Goal: Task Accomplishment & Management: Use online tool/utility

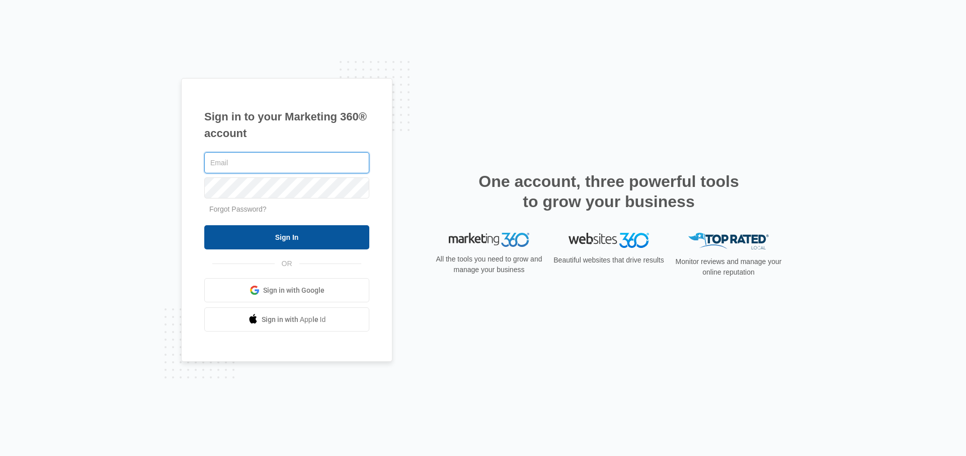
type input "[EMAIL_ADDRESS][DOMAIN_NAME]"
click at [337, 245] on input "Sign In" at bounding box center [286, 237] width 165 height 24
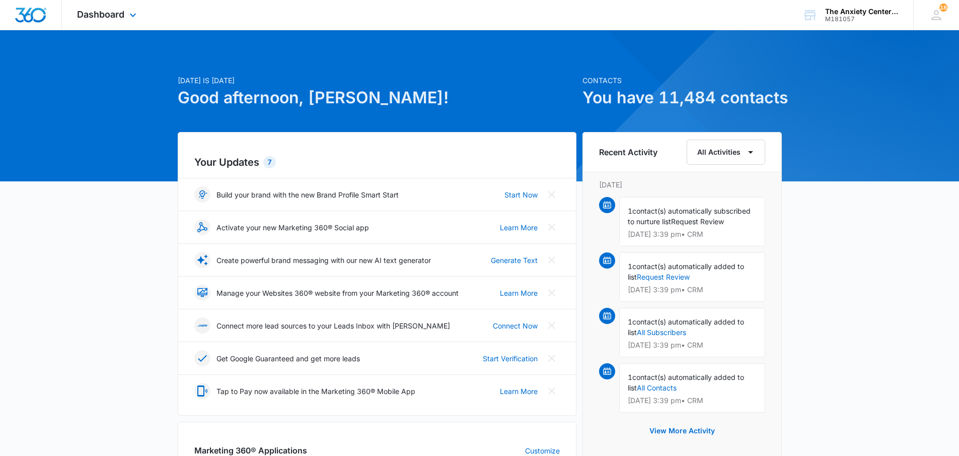
click at [102, 20] on div "Dashboard Apps Reputation Websites Forms CRM Email Social Payments POS Content …" at bounding box center [108, 15] width 92 height 30
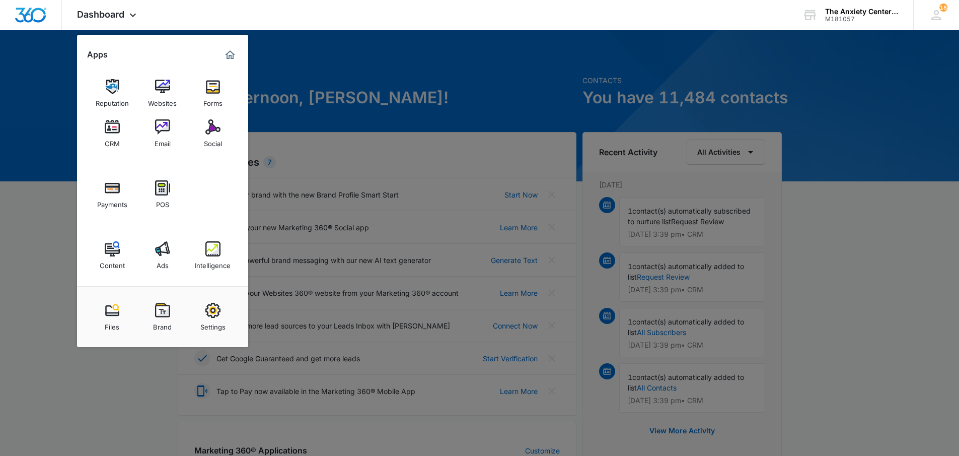
click at [212, 252] on img at bounding box center [212, 248] width 15 height 15
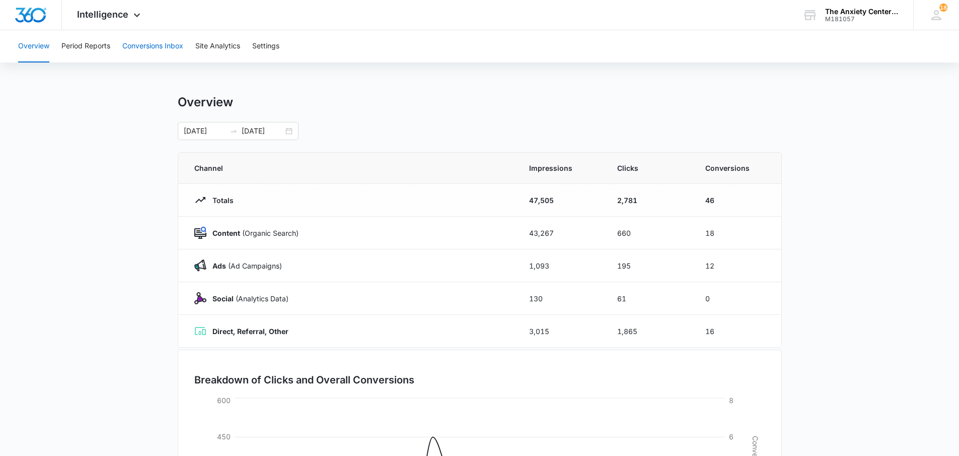
click at [167, 43] on button "Conversions Inbox" at bounding box center [152, 46] width 61 height 32
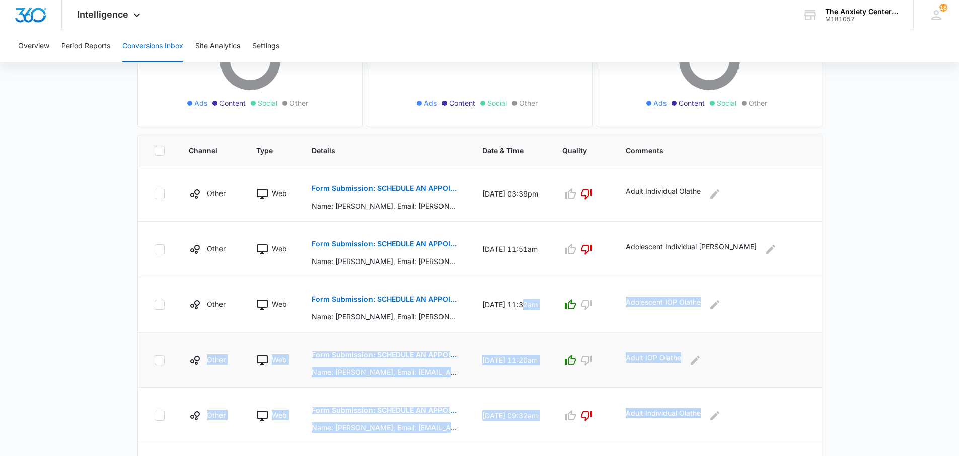
scroll to position [94, 0]
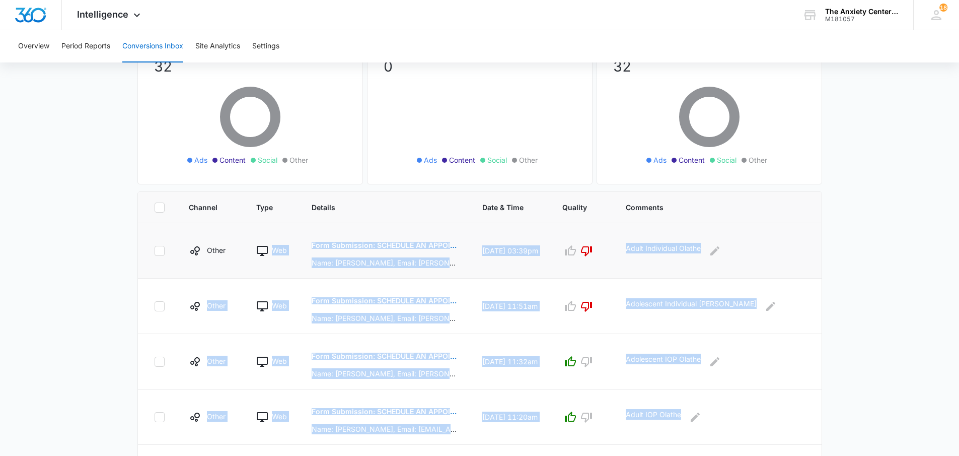
drag, startPoint x: 793, startPoint y: 330, endPoint x: 264, endPoint y: 247, distance: 534.9
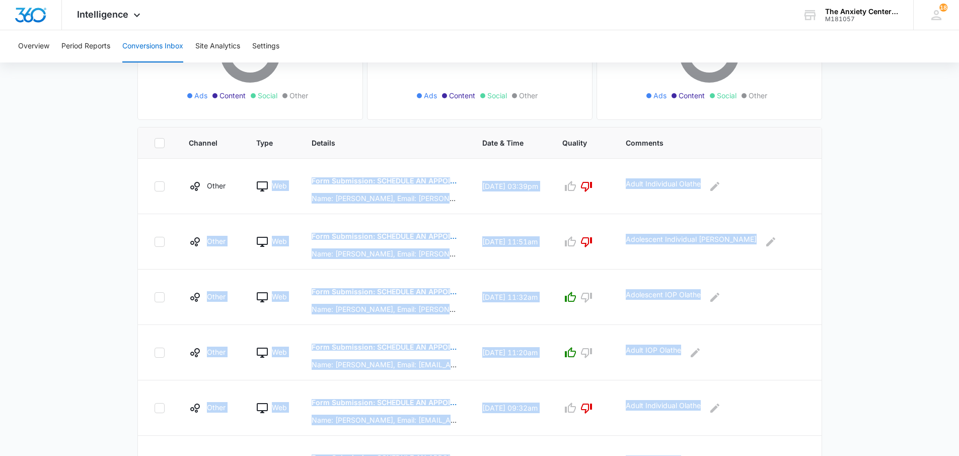
scroll to position [144, 0]
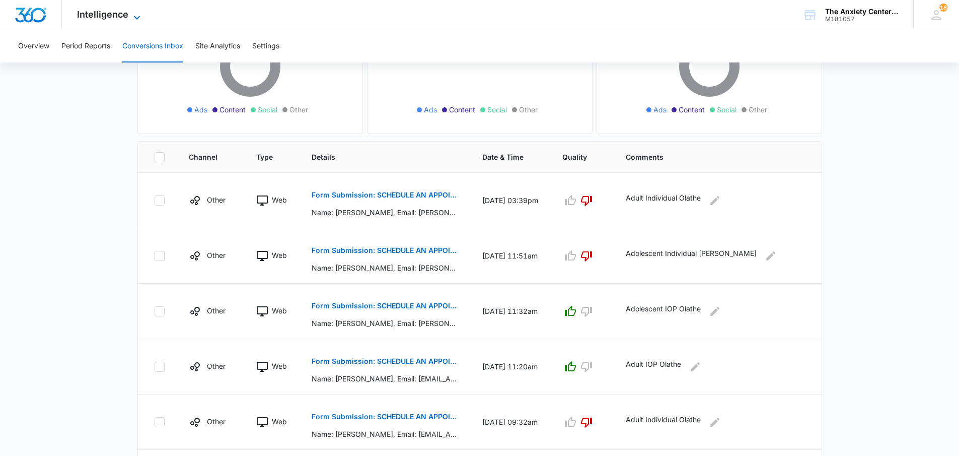
click at [110, 11] on span "Intelligence" at bounding box center [102, 14] width 51 height 11
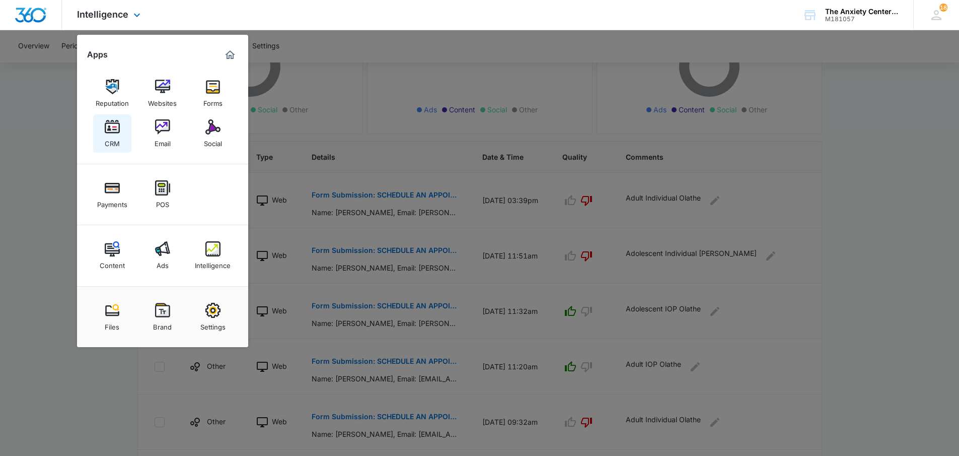
click at [117, 131] on img at bounding box center [112, 126] width 15 height 15
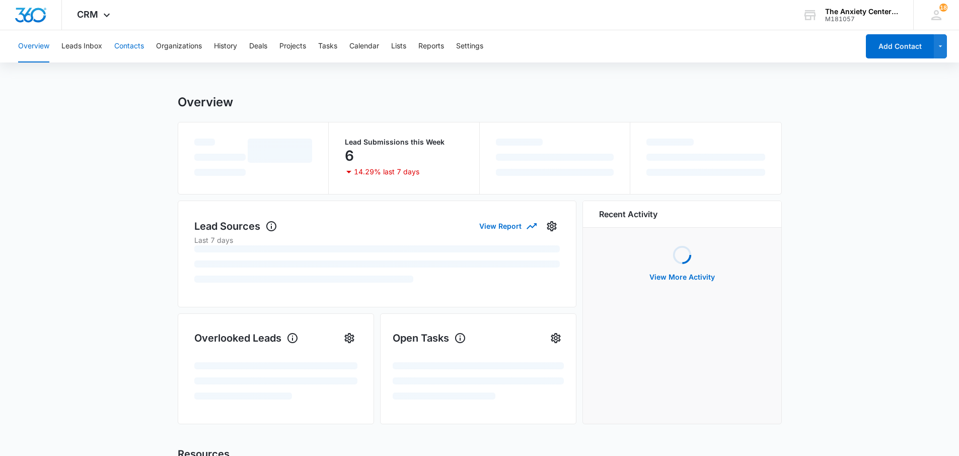
click at [139, 47] on button "Contacts" at bounding box center [129, 46] width 30 height 32
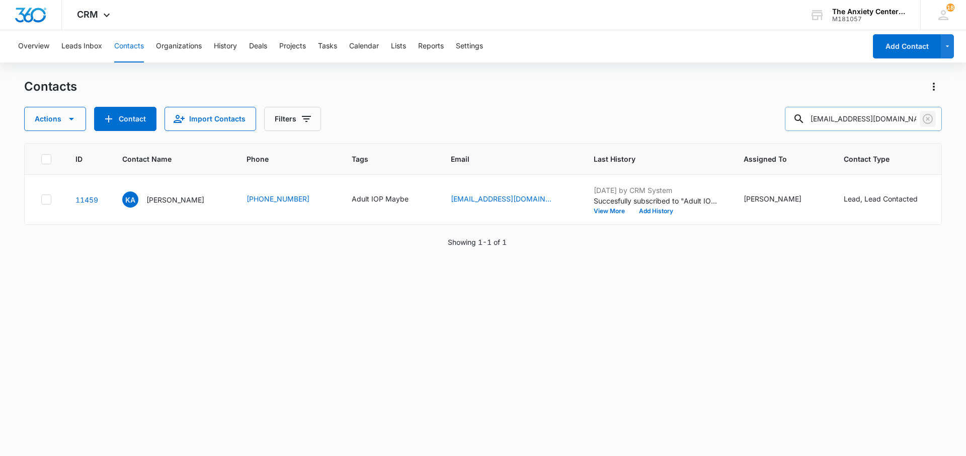
click at [930, 121] on icon "Clear" at bounding box center [928, 119] width 12 height 12
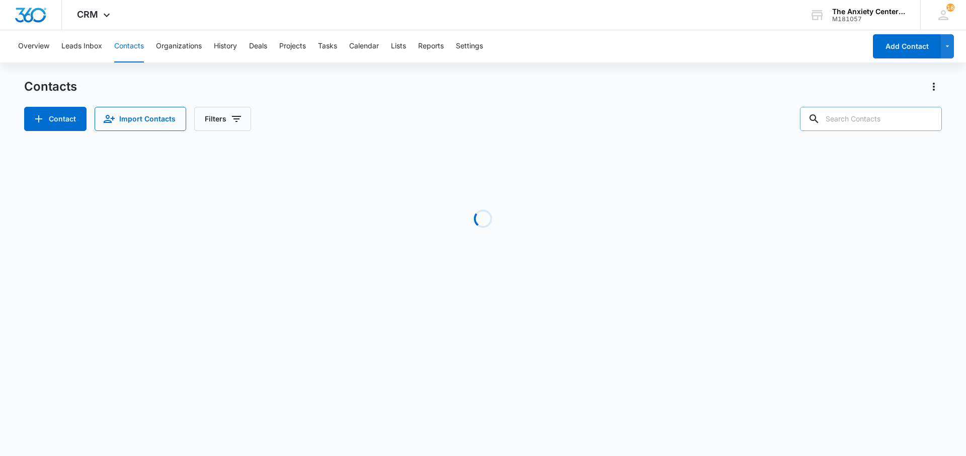
paste input "[EMAIL_ADDRESS][PERSON_NAME][DOMAIN_NAME]"
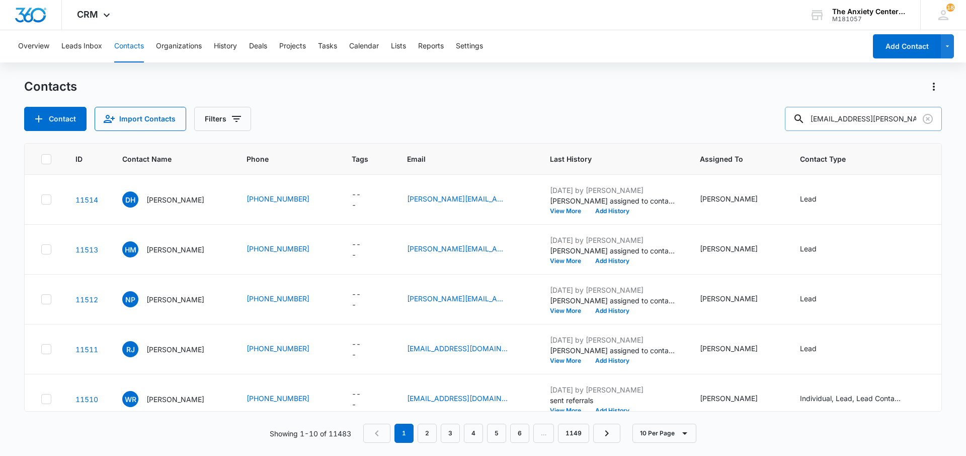
type input "[EMAIL_ADDRESS][PERSON_NAME][DOMAIN_NAME]"
